Goal: Information Seeking & Learning: Understand process/instructions

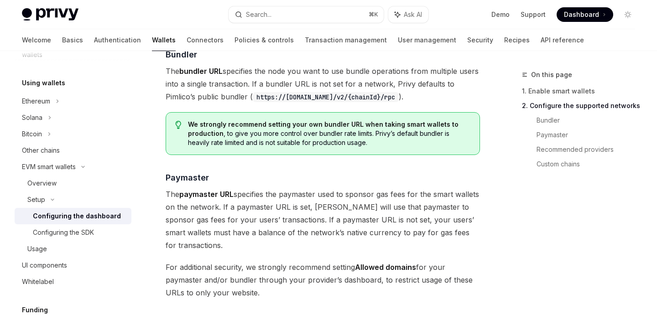
scroll to position [879, 0]
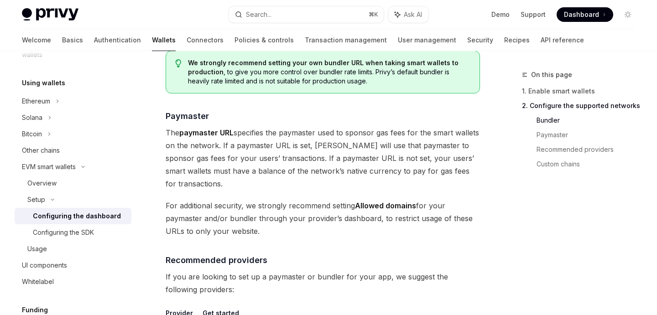
click at [208, 53] on div "We strongly recommend setting your own bundler URL when taking smart wallets to…" at bounding box center [323, 72] width 315 height 43
click at [213, 62] on strong "We strongly recommend setting your own bundler URL when taking smart wallets to…" at bounding box center [323, 67] width 271 height 17
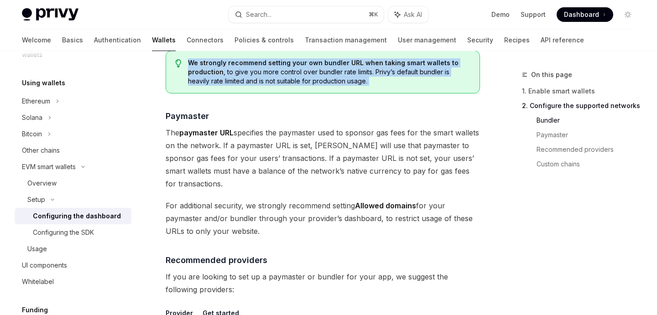
click at [213, 62] on strong "We strongly recommend setting your own bundler URL when taking smart wallets to…" at bounding box center [323, 67] width 271 height 17
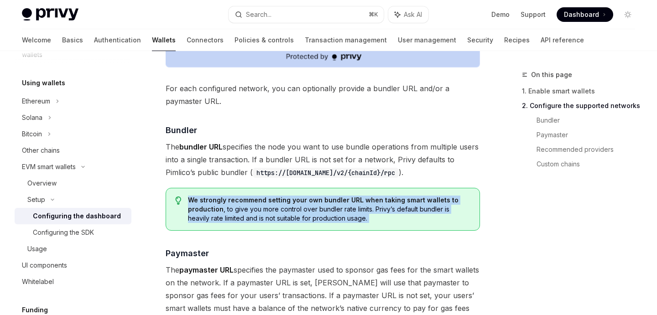
scroll to position [740, 0]
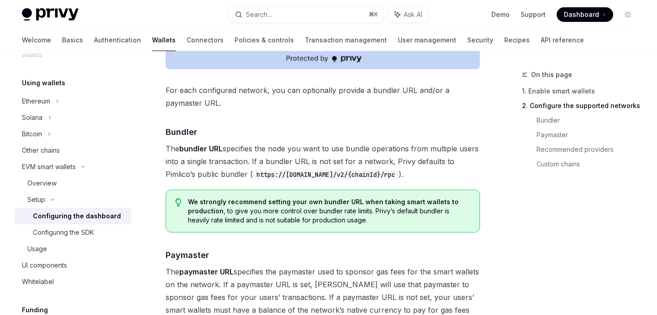
click at [302, 174] on code "https://[DOMAIN_NAME]/v2/{chainId}/rpc" at bounding box center [326, 175] width 146 height 10
click at [326, 174] on code "https://[DOMAIN_NAME]/v2/{chainId}/rpc" at bounding box center [326, 175] width 146 height 10
click at [306, 164] on span "The bundler URL specifies the node you want to use bundle operations from multi…" at bounding box center [323, 161] width 315 height 38
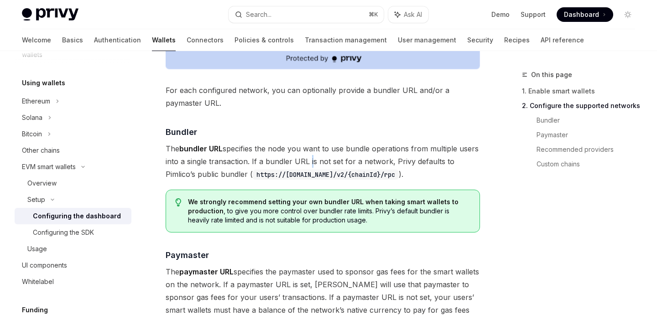
click at [306, 164] on span "The bundler URL specifies the node you want to use bundle operations from multi…" at bounding box center [323, 161] width 315 height 38
click at [292, 163] on span "The bundler URL specifies the node you want to use bundle operations from multi…" at bounding box center [323, 161] width 315 height 38
click at [290, 148] on span "The bundler URL specifies the node you want to use bundle operations from multi…" at bounding box center [323, 161] width 315 height 38
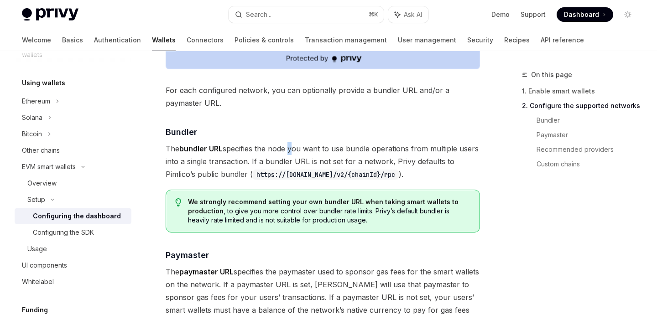
click at [290, 148] on span "The bundler URL specifies the node you want to use bundle operations from multi…" at bounding box center [323, 161] width 315 height 38
click at [304, 150] on span "The bundler URL specifies the node you want to use bundle operations from multi…" at bounding box center [323, 161] width 315 height 38
click at [323, 150] on span "The bundler URL specifies the node you want to use bundle operations from multi…" at bounding box center [323, 161] width 315 height 38
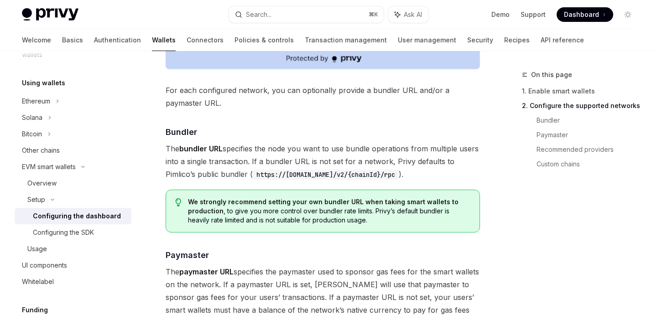
click at [336, 150] on span "The bundler URL specifies the node you want to use bundle operations from multi…" at bounding box center [323, 161] width 315 height 38
click at [330, 149] on span "The bundler URL specifies the node you want to use bundle operations from multi…" at bounding box center [323, 161] width 315 height 38
click at [347, 151] on span "The bundler URL specifies the node you want to use bundle operations from multi…" at bounding box center [323, 161] width 315 height 38
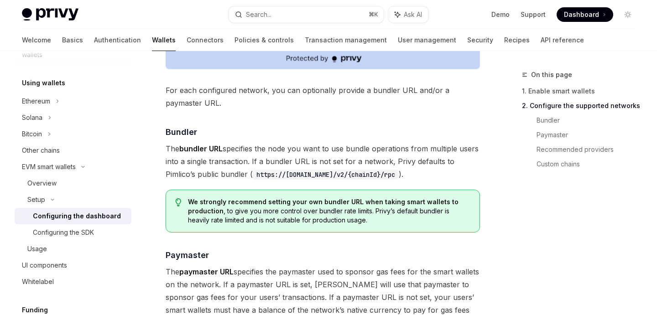
click at [359, 151] on span "The bundler URL specifies the node you want to use bundle operations from multi…" at bounding box center [323, 161] width 315 height 38
click at [372, 151] on span "The bundler URL specifies the node you want to use bundle operations from multi…" at bounding box center [323, 161] width 315 height 38
click at [384, 150] on span "The bundler URL specifies the node you want to use bundle operations from multi…" at bounding box center [323, 161] width 315 height 38
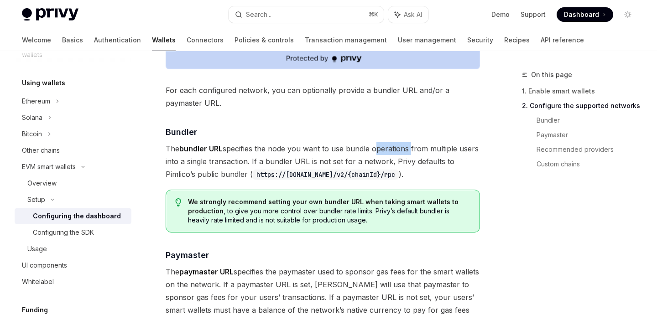
click at [384, 150] on span "The bundler URL specifies the node you want to use bundle operations from multi…" at bounding box center [323, 161] width 315 height 38
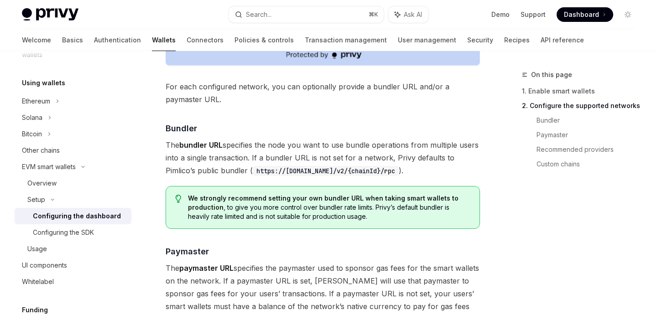
click at [185, 89] on span "For each configured network, you can optionally provide a bundler URL and/or a …" at bounding box center [323, 93] width 315 height 26
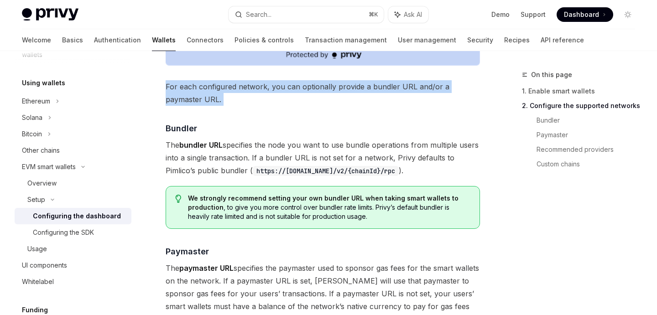
click at [185, 89] on span "For each configured network, you can optionally provide a bundler URL and/or a …" at bounding box center [323, 93] width 315 height 26
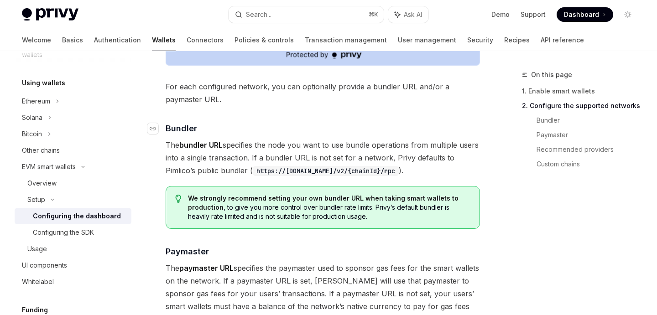
click at [277, 128] on h4 "​ Bundler" at bounding box center [323, 128] width 315 height 12
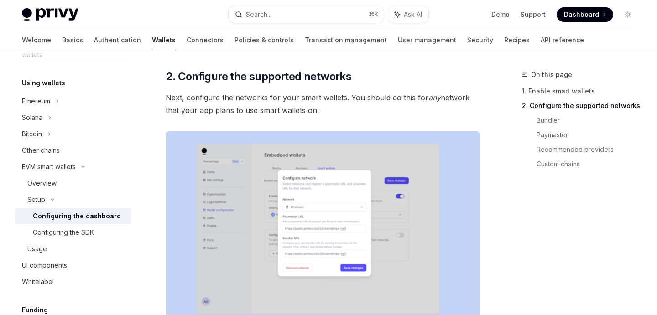
scroll to position [471, 0]
click at [279, 79] on span "2. Configure the supported networks" at bounding box center [259, 76] width 186 height 15
click at [207, 77] on span "2. Configure the supported networks" at bounding box center [259, 76] width 186 height 15
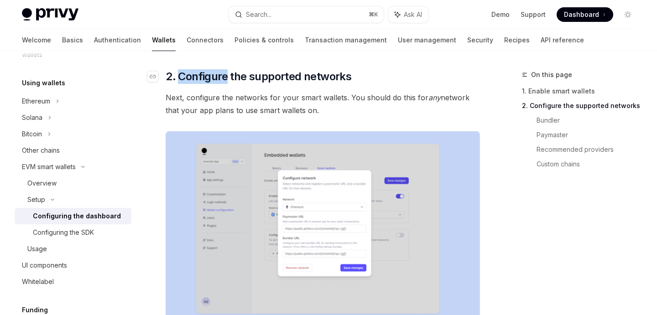
click at [207, 77] on span "2. Configure the supported networks" at bounding box center [259, 76] width 186 height 15
click at [197, 74] on span "2. Configure the supported networks" at bounding box center [259, 76] width 186 height 15
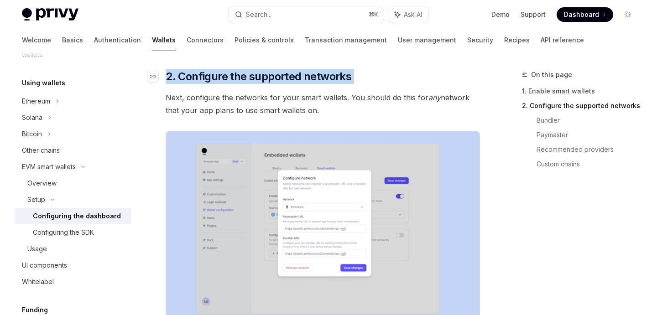
click at [197, 74] on span "2. Configure the supported networks" at bounding box center [259, 76] width 186 height 15
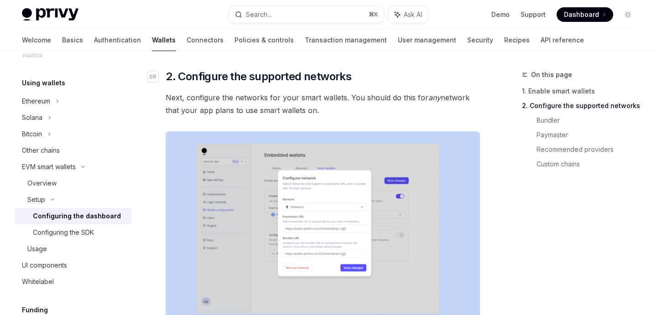
click at [261, 79] on span "2. Configure the supported networks" at bounding box center [259, 76] width 186 height 15
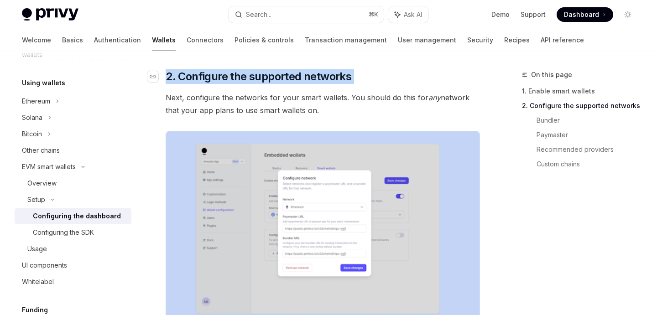
click at [261, 79] on span "2. Configure the supported networks" at bounding box center [259, 76] width 186 height 15
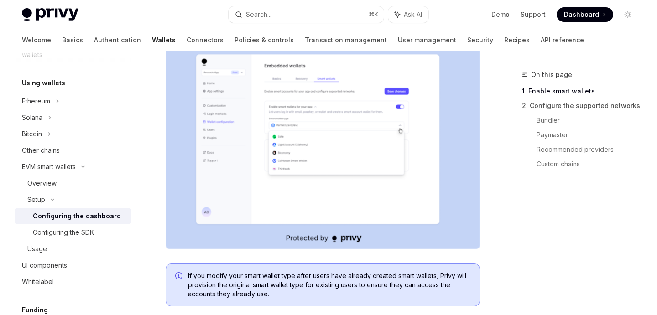
scroll to position [0, 0]
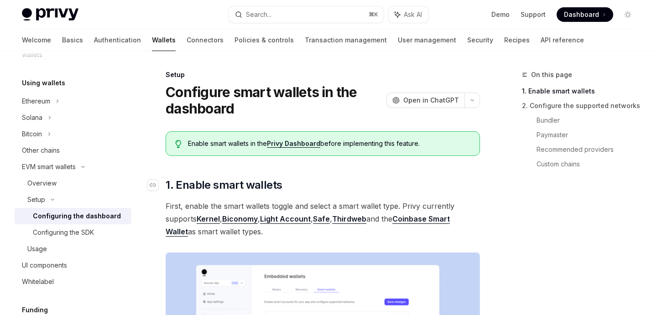
click at [240, 180] on span "1. Enable smart wallets" at bounding box center [224, 185] width 116 height 15
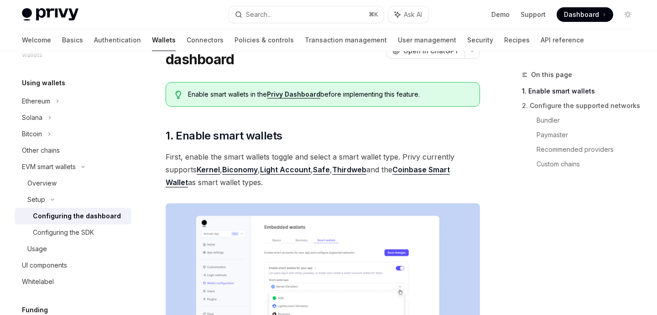
scroll to position [26, 0]
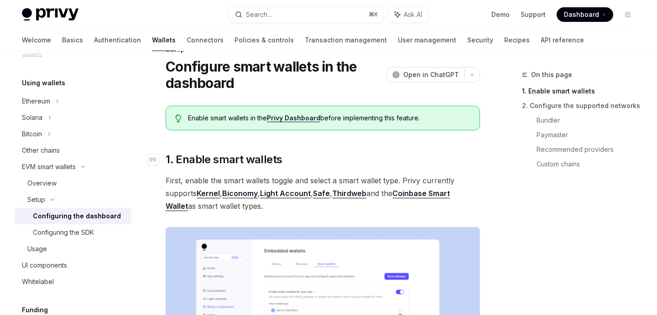
click at [224, 158] on span "1. Enable smart wallets" at bounding box center [224, 159] width 116 height 15
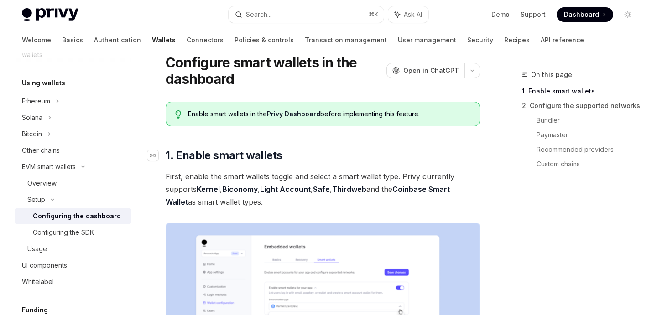
click at [194, 157] on span "1. Enable smart wallets" at bounding box center [224, 155] width 116 height 15
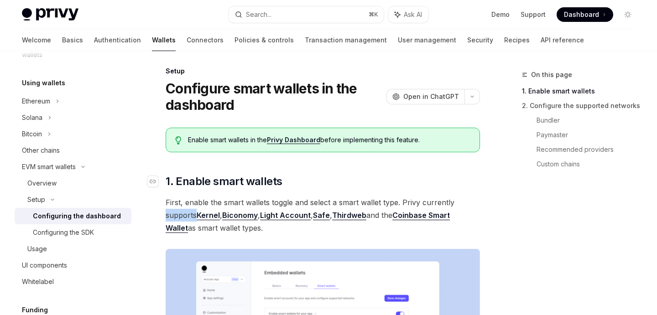
scroll to position [0, 0]
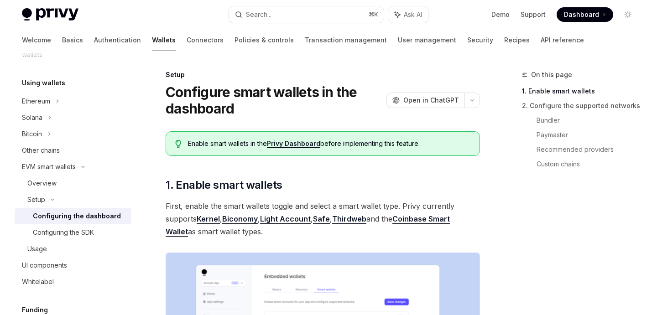
click at [223, 98] on h1 "Configure smart wallets in the dashboard" at bounding box center [274, 100] width 217 height 33
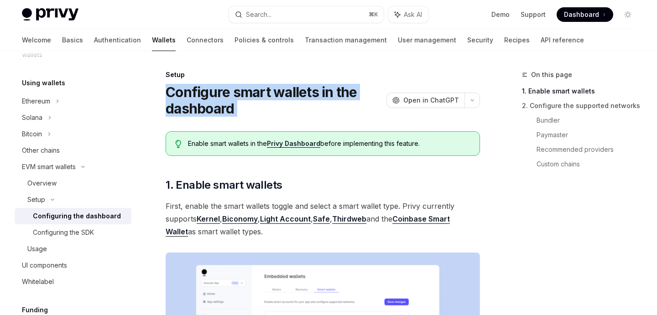
click at [223, 98] on h1 "Configure smart wallets in the dashboard" at bounding box center [274, 100] width 217 height 33
click at [289, 16] on button "Search... ⌘ K" at bounding box center [306, 14] width 155 height 16
